Goal: Task Accomplishment & Management: Use online tool/utility

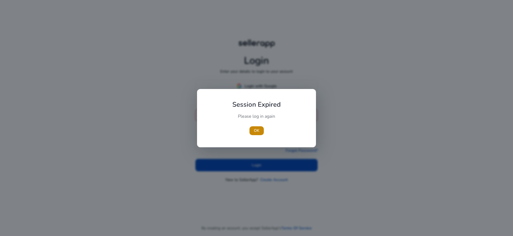
type input "**********"
click at [263, 161] on div at bounding box center [256, 118] width 513 height 236
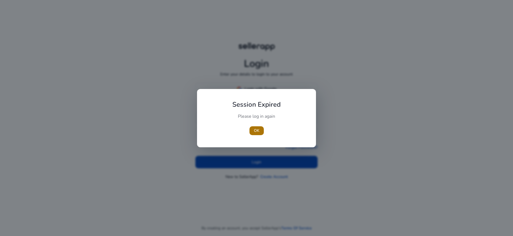
click at [252, 133] on span "button" at bounding box center [257, 130] width 14 height 13
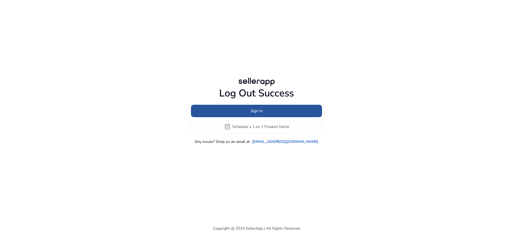
click at [258, 111] on span "Sign In" at bounding box center [257, 111] width 12 height 6
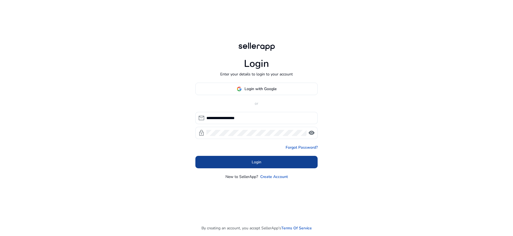
click at [273, 165] on span at bounding box center [257, 161] width 122 height 13
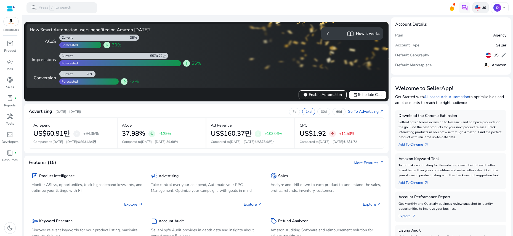
click at [481, 6] on p "US" at bounding box center [484, 8] width 6 height 4
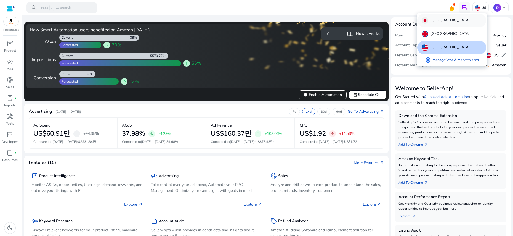
click at [442, 24] on div "[GEOGRAPHIC_DATA]" at bounding box center [452, 20] width 69 height 13
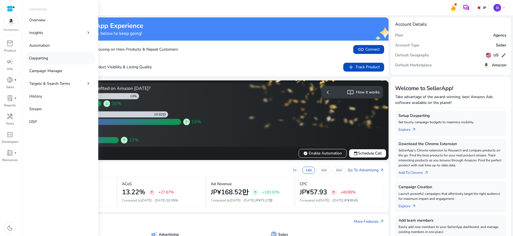
click at [39, 61] on p "Dayparting" at bounding box center [38, 58] width 19 height 6
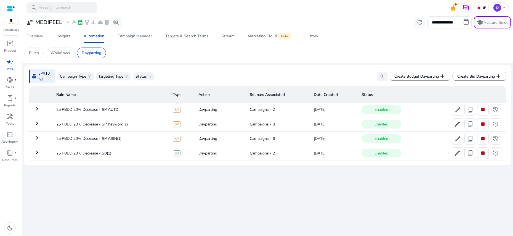
click at [37, 109] on mat-icon "keyboard_arrow_right" at bounding box center [37, 108] width 7 height 7
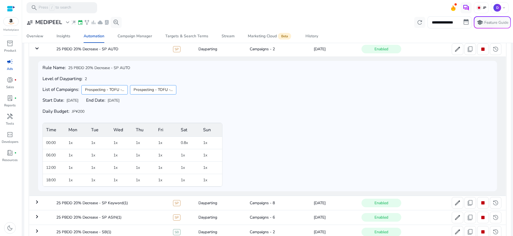
scroll to position [68, 0]
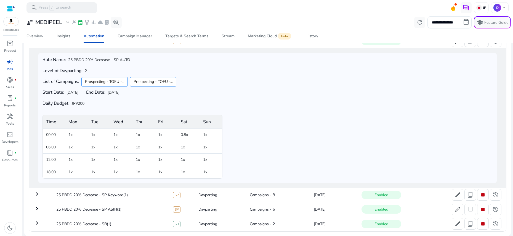
click at [36, 194] on mat-icon "keyboard_arrow_right" at bounding box center [37, 194] width 7 height 7
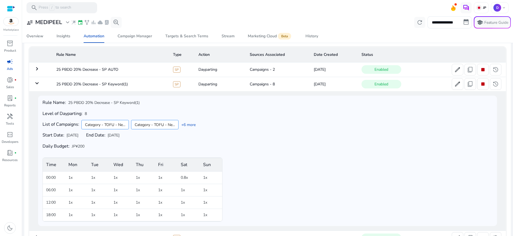
scroll to position [39, 0]
click at [37, 72] on mat-icon "keyboard_arrow_right" at bounding box center [37, 69] width 7 height 7
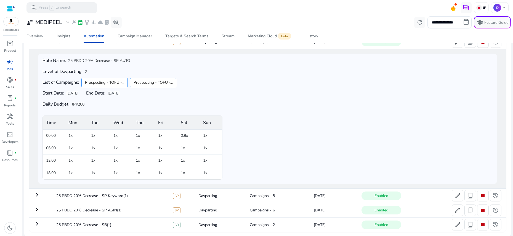
scroll to position [68, 0]
click at [39, 208] on mat-icon "keyboard_arrow_right" at bounding box center [37, 208] width 7 height 7
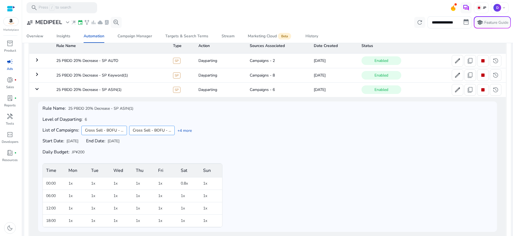
scroll to position [54, 0]
